Goal: Find specific page/section

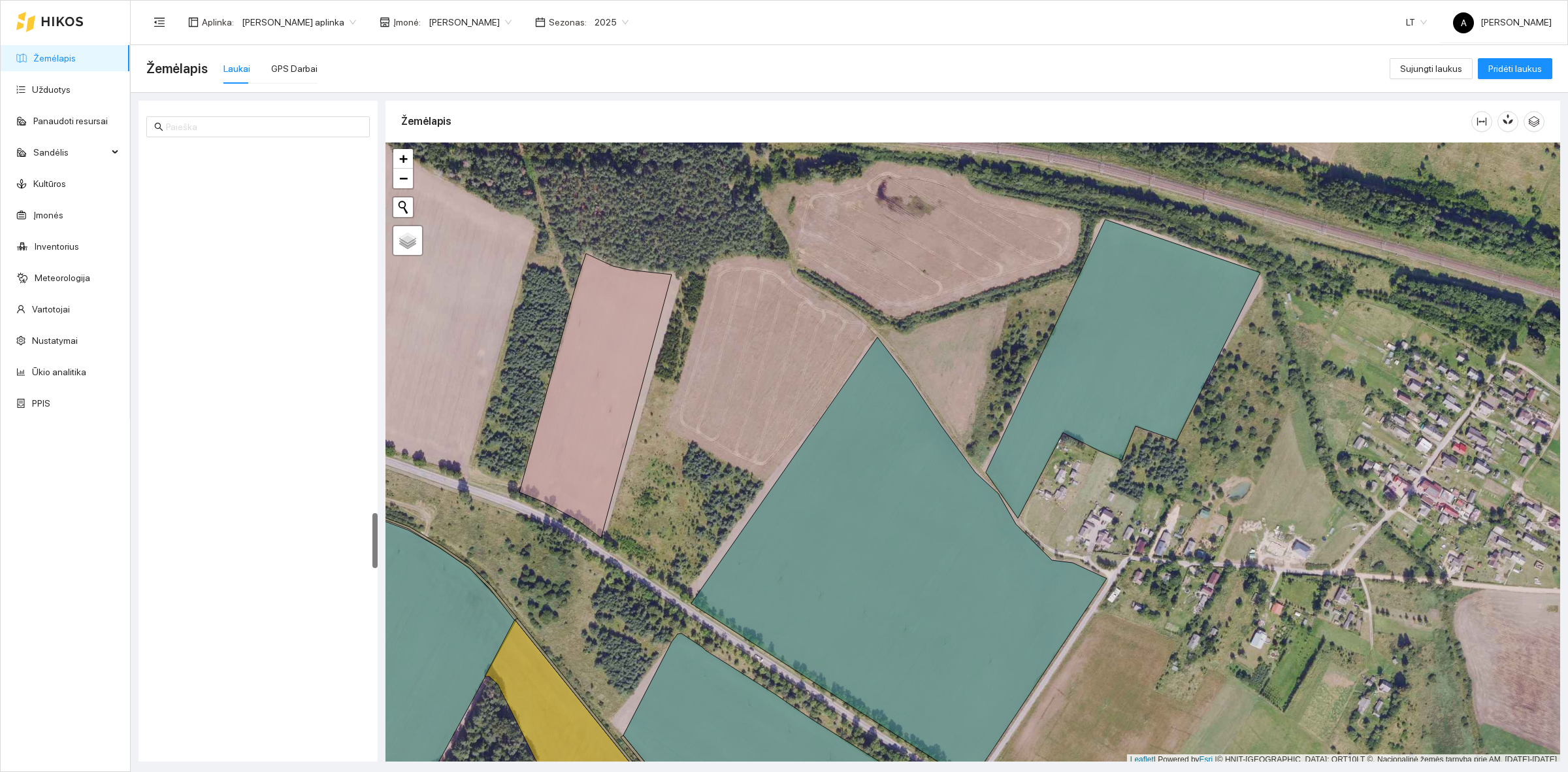
scroll to position [4, 0]
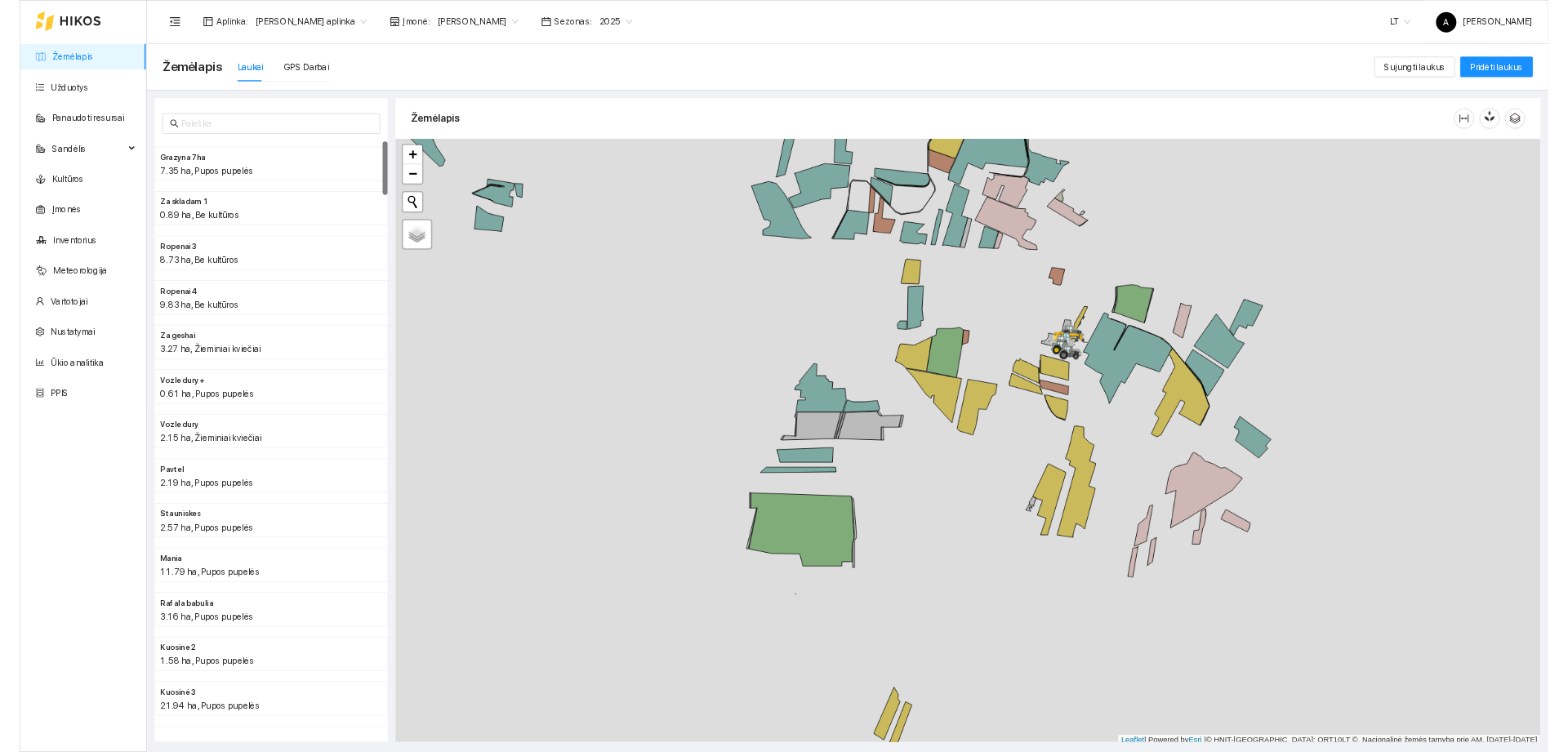
scroll to position [5, 0]
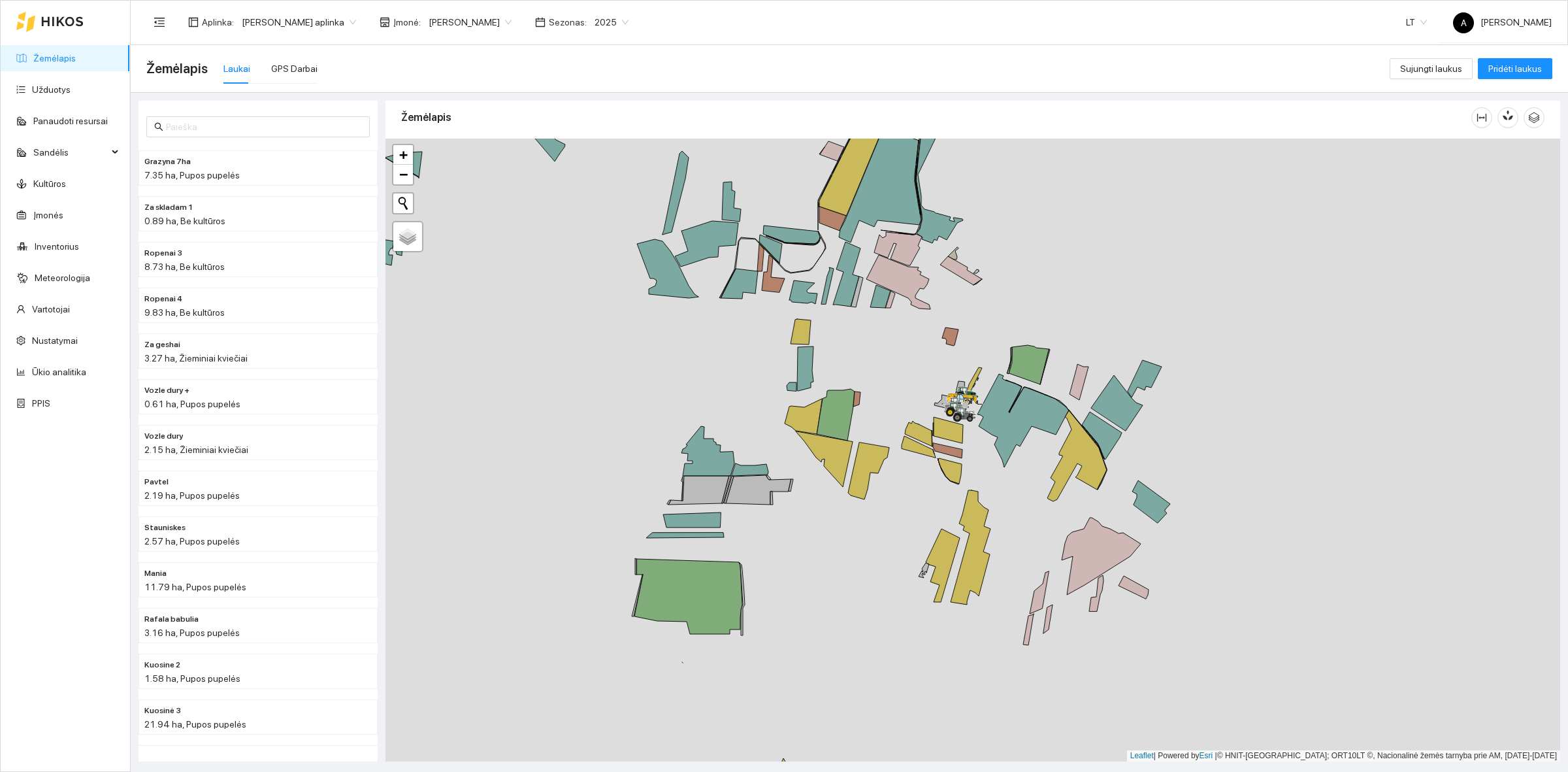
drag, startPoint x: 988, startPoint y: 364, endPoint x: 875, endPoint y: 421, distance: 126.6
click at [875, 421] on div at bounding box center [973, 450] width 1175 height 623
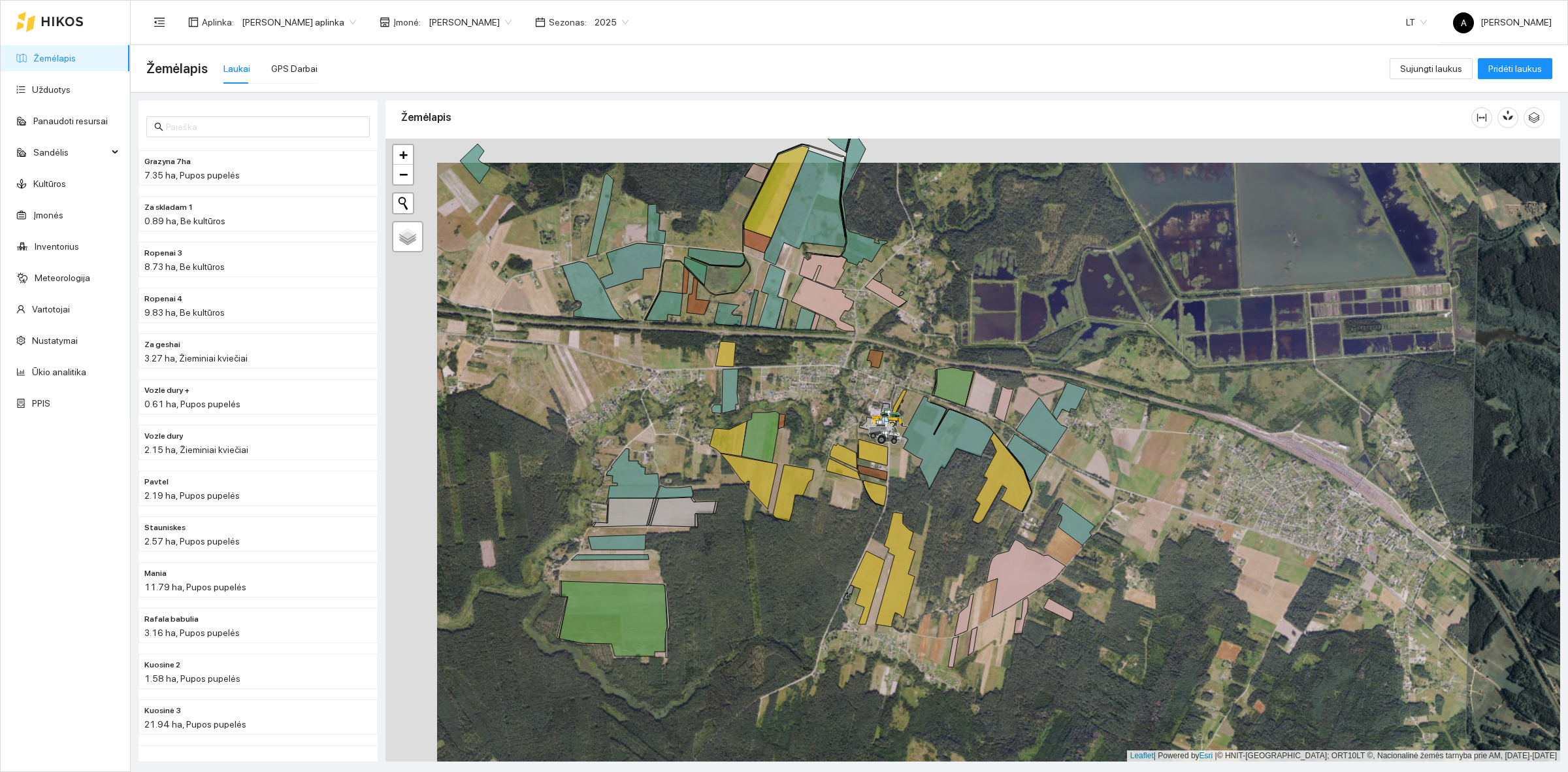
drag, startPoint x: 792, startPoint y: 383, endPoint x: 844, endPoint y: 407, distance: 57.3
click at [844, 407] on div at bounding box center [973, 450] width 1175 height 623
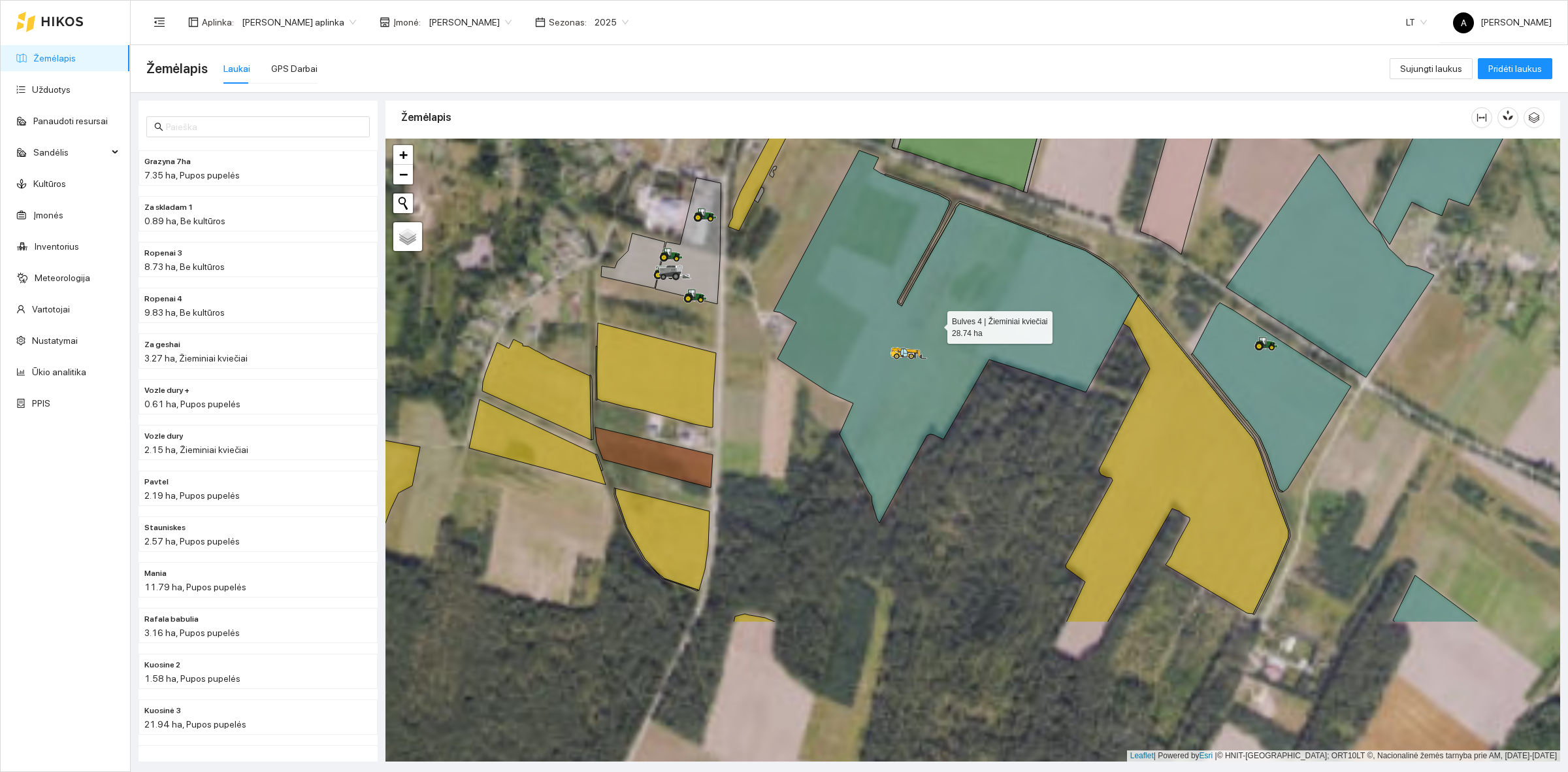
drag, startPoint x: 872, startPoint y: 530, endPoint x: 938, endPoint y: 300, distance: 239.3
click at [938, 300] on icon at bounding box center [956, 337] width 365 height 373
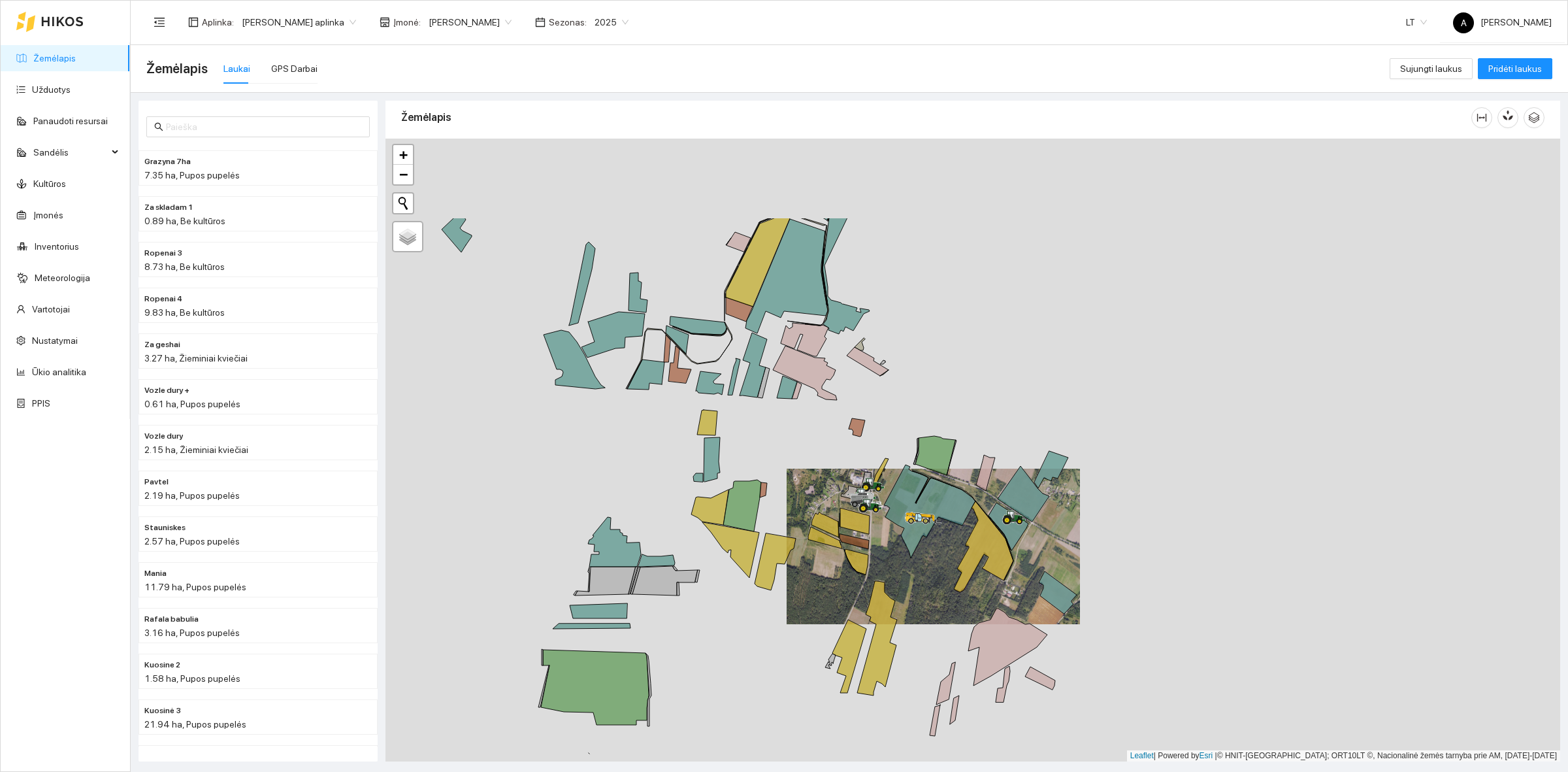
drag, startPoint x: 824, startPoint y: 304, endPoint x: 869, endPoint y: 439, distance: 142.3
click at [869, 439] on div at bounding box center [973, 450] width 1175 height 623
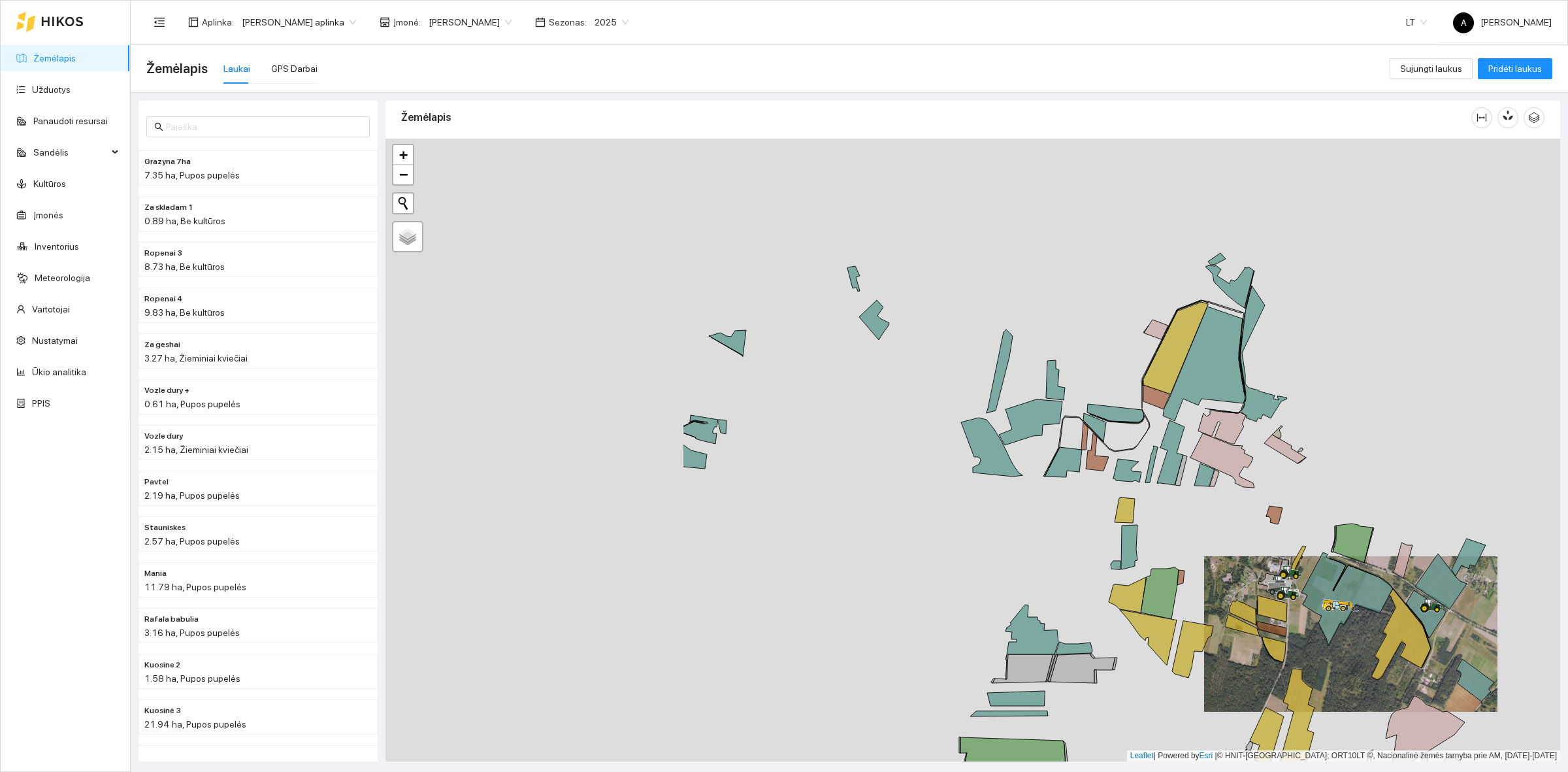
drag, startPoint x: 841, startPoint y: 407, endPoint x: 1147, endPoint y: 457, distance: 310.1
click at [1147, 457] on div at bounding box center [973, 450] width 1175 height 623
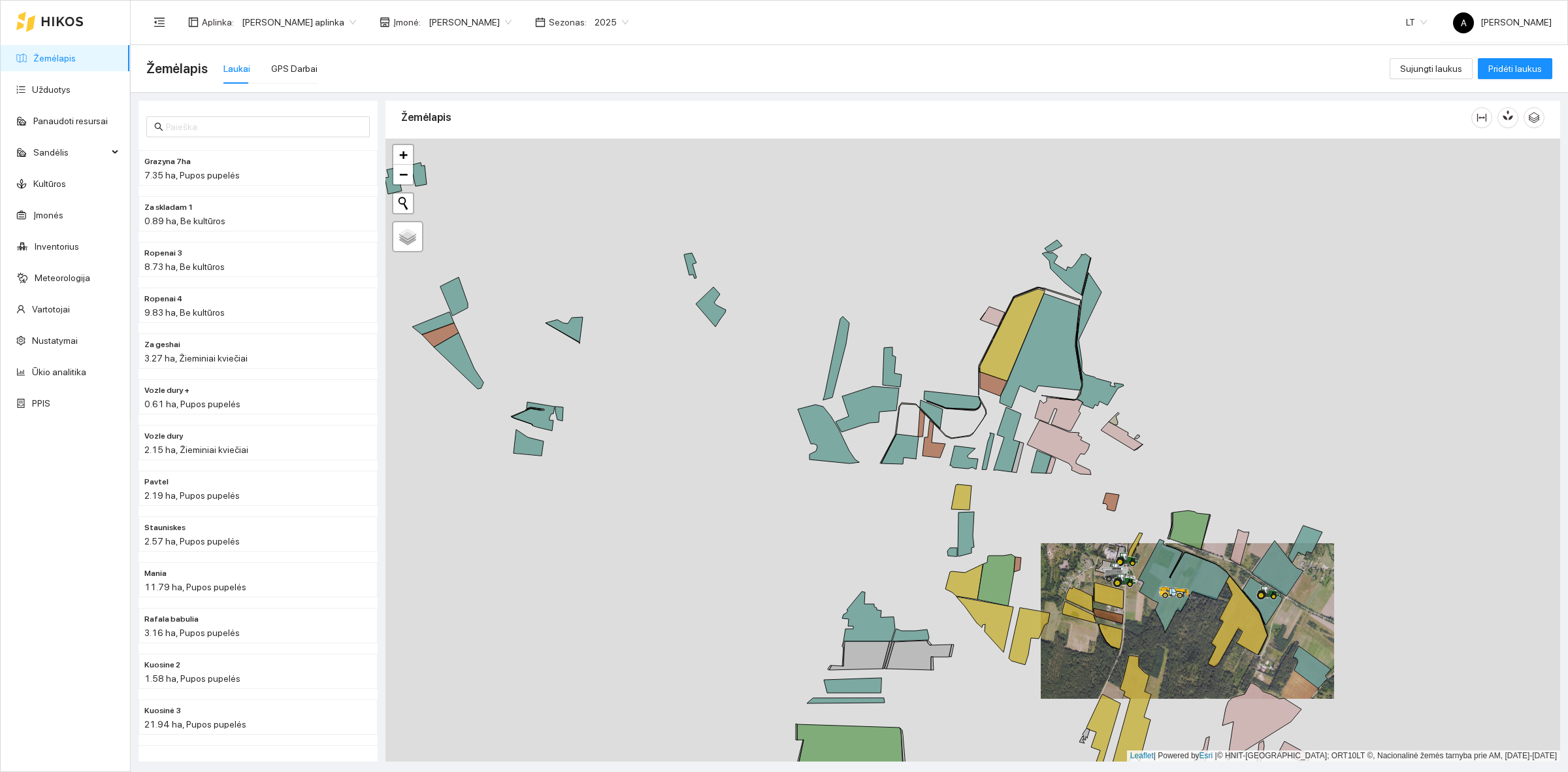
drag, startPoint x: 1138, startPoint y: 452, endPoint x: 972, endPoint y: 439, distance: 166.5
click at [974, 439] on div at bounding box center [973, 450] width 1175 height 623
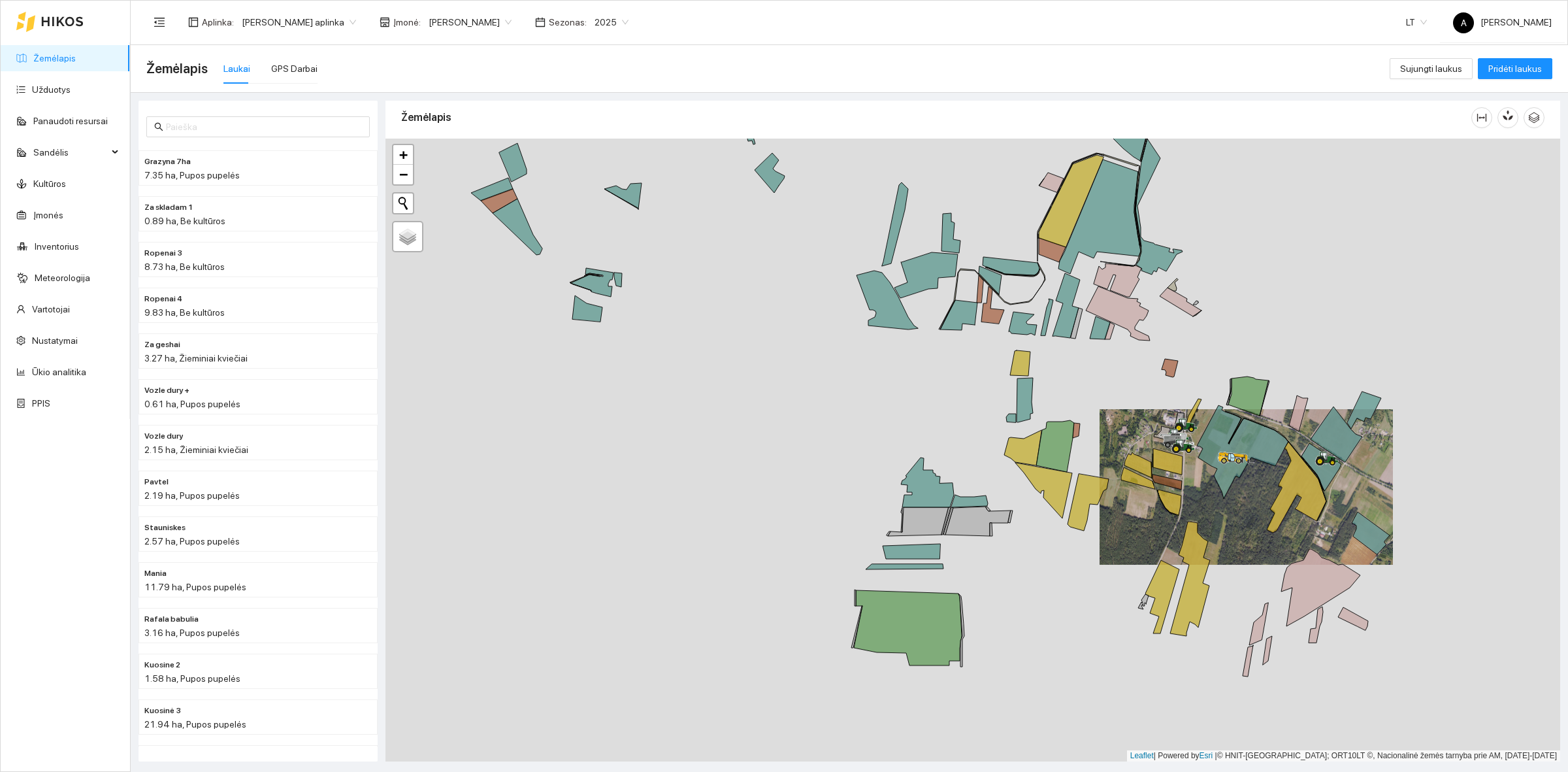
drag, startPoint x: 722, startPoint y: 407, endPoint x: 583, endPoint y: 100, distance: 337.0
click at [583, 100] on div "Žemėlapis" at bounding box center [973, 426] width 1175 height 660
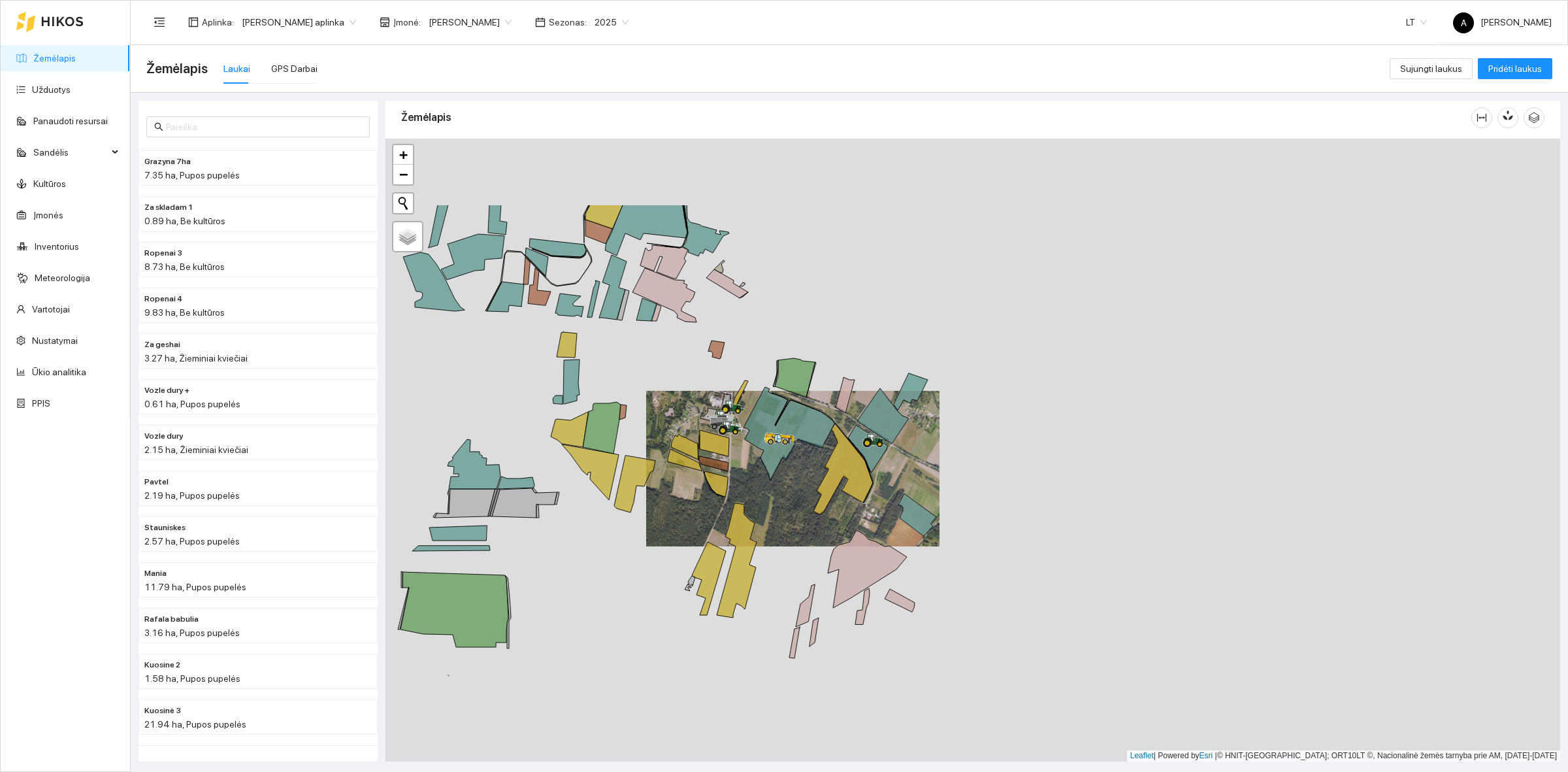
drag, startPoint x: 789, startPoint y: 443, endPoint x: 732, endPoint y: 478, distance: 66.9
click at [732, 478] on div at bounding box center [973, 450] width 1175 height 623
